Goal: Task Accomplishment & Management: Use online tool/utility

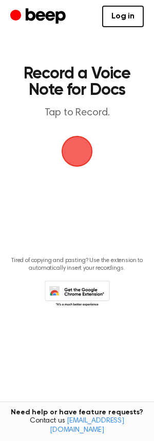
click at [74, 150] on span "button" at bounding box center [77, 151] width 29 height 29
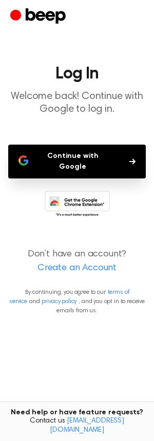
click at [87, 155] on button "Continue with Google" at bounding box center [77, 162] width 138 height 34
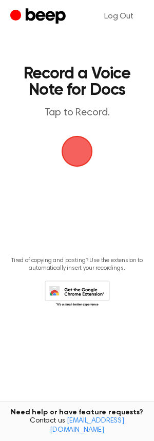
click at [76, 149] on span "button" at bounding box center [77, 151] width 33 height 33
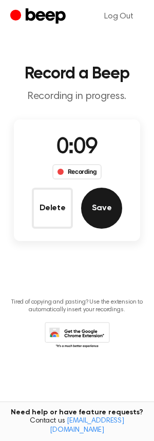
click at [104, 196] on button "Save" at bounding box center [101, 208] width 41 height 41
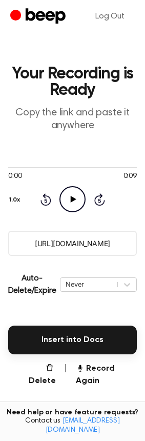
click at [79, 197] on icon "Play Audio" at bounding box center [73, 199] width 26 height 26
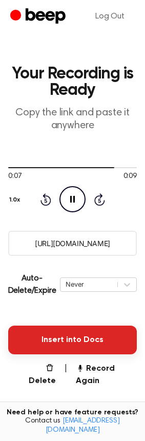
click at [94, 336] on button "Insert into Docs" at bounding box center [72, 340] width 129 height 29
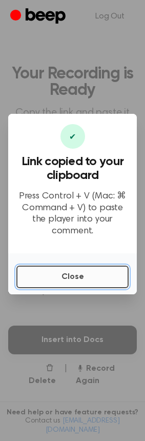
click at [95, 274] on button "Close" at bounding box center [72, 277] width 112 height 23
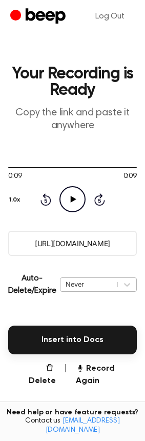
click at [100, 285] on div "Never" at bounding box center [89, 285] width 47 height 10
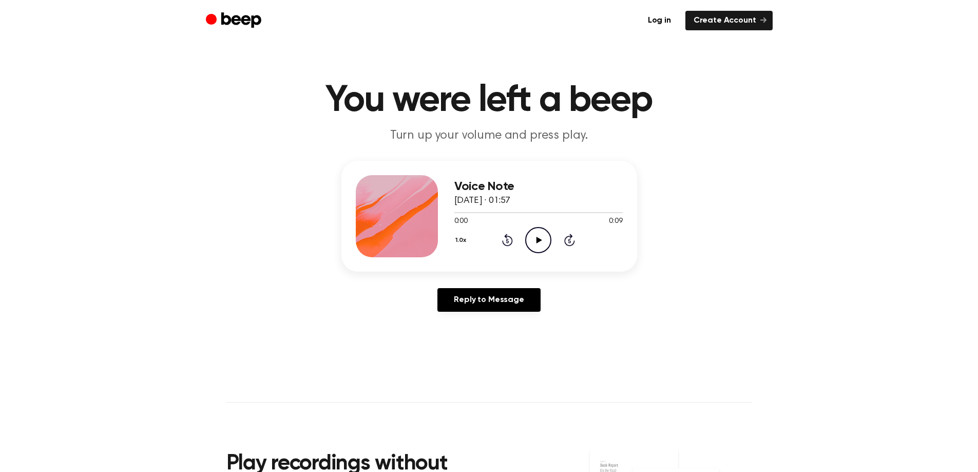
click at [535, 242] on icon "Play Audio" at bounding box center [538, 240] width 26 height 26
